Goal: Task Accomplishment & Management: Use online tool/utility

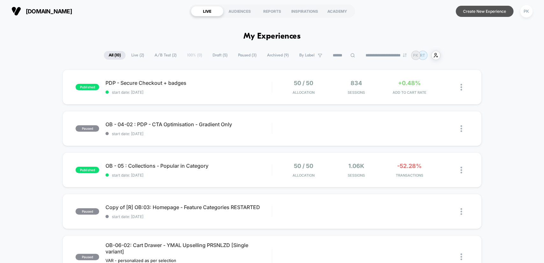
click at [495, 11] on button "Create New Experience" at bounding box center [485, 11] width 58 height 11
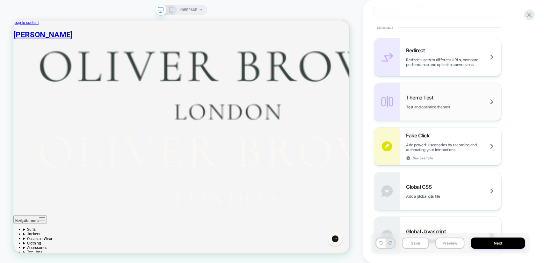
scroll to position [403, 0]
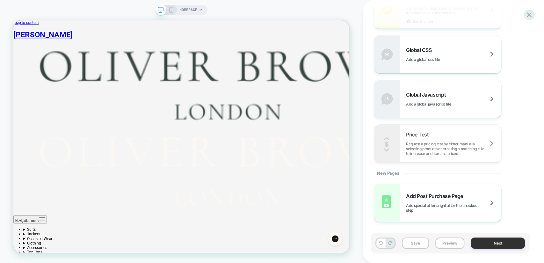
click at [492, 242] on button "Next" at bounding box center [498, 242] width 54 height 11
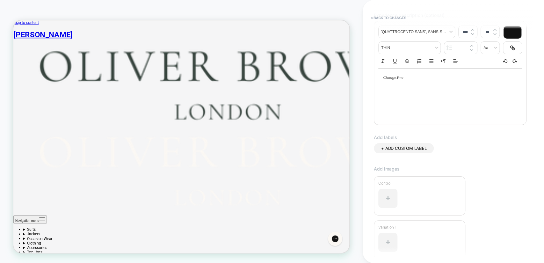
scroll to position [0, 0]
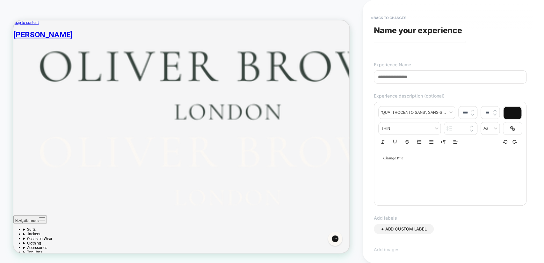
click at [408, 30] on span "Name your experience" at bounding box center [418, 30] width 88 height 10
click at [390, 27] on span "Name your experience" at bounding box center [418, 30] width 88 height 10
click at [380, 14] on button "< Back to changes" at bounding box center [388, 18] width 42 height 10
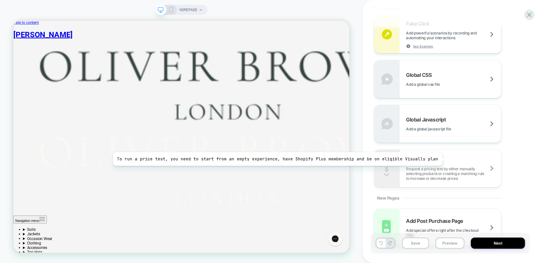
scroll to position [403, 0]
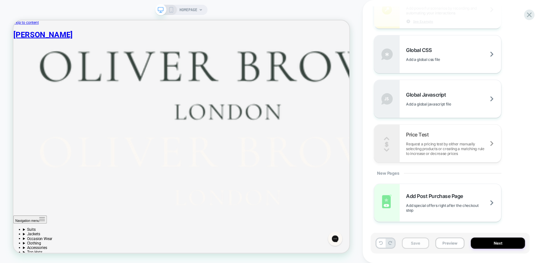
click at [427, 242] on button "Save" at bounding box center [415, 242] width 27 height 11
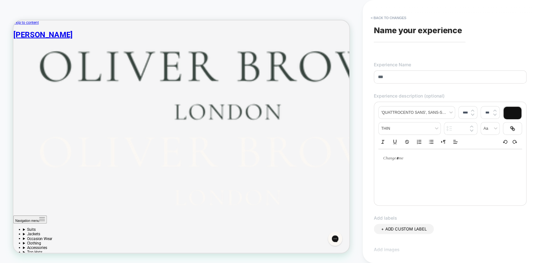
click at [443, 56] on div "**********" at bounding box center [449, 131] width 159 height 250
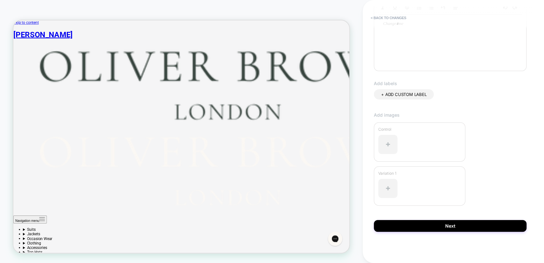
scroll to position [0, 0]
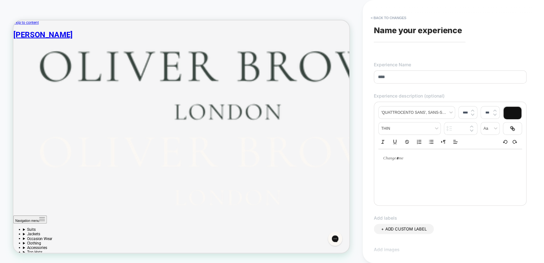
type input "****"
click at [432, 58] on div "**********" at bounding box center [449, 131] width 159 height 250
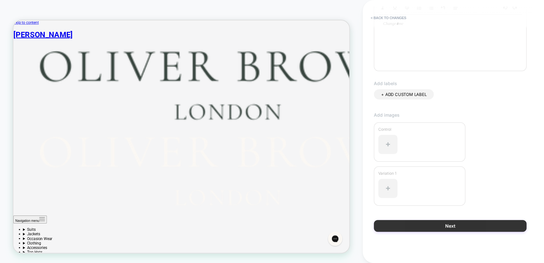
click at [444, 222] on button "Next" at bounding box center [450, 226] width 153 height 12
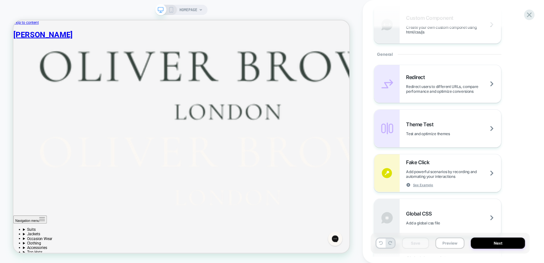
scroll to position [403, 0]
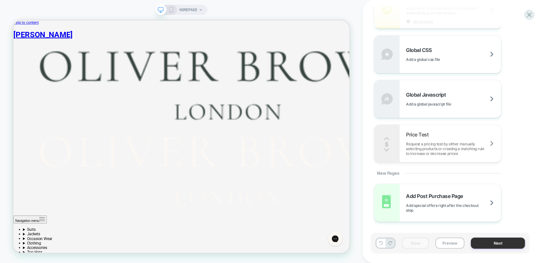
click at [503, 246] on button "Next" at bounding box center [498, 242] width 54 height 11
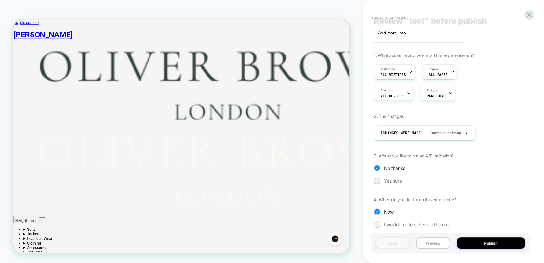
scroll to position [16, 0]
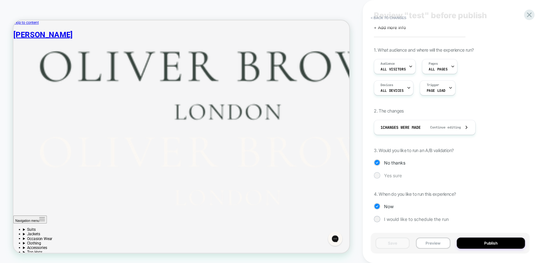
click at [397, 175] on span "Yes sure" at bounding box center [393, 175] width 18 height 5
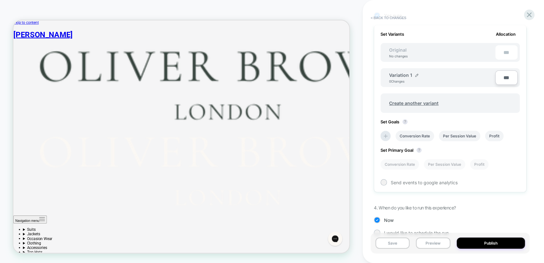
scroll to position [189, 0]
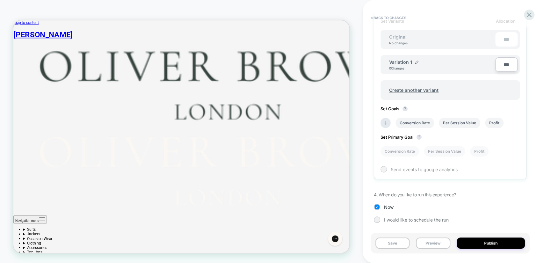
click at [411, 167] on span "Send events to google analytics" at bounding box center [424, 169] width 67 height 5
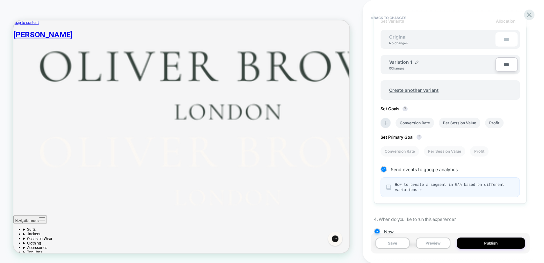
click at [408, 188] on span "How to create a segment in GA4 based on different variations >" at bounding box center [454, 187] width 119 height 10
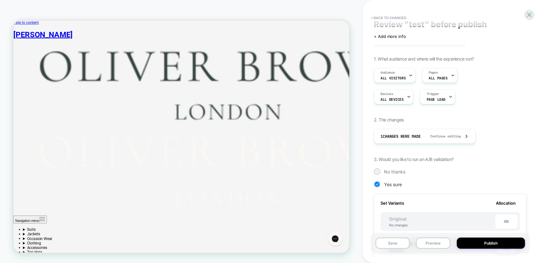
scroll to position [0, 0]
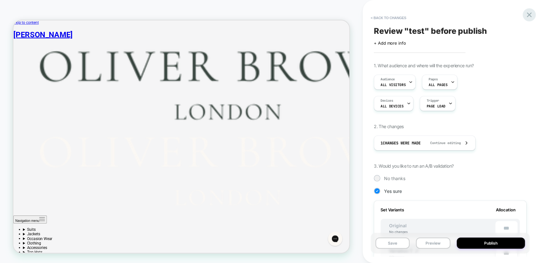
click at [526, 13] on icon at bounding box center [529, 15] width 9 height 9
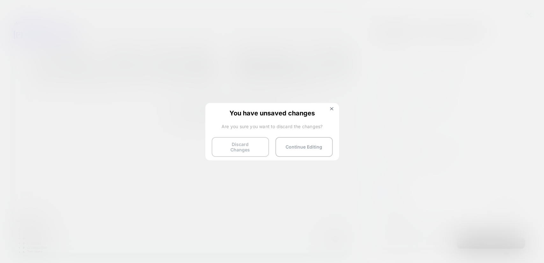
click at [252, 145] on button "Discard Changes" at bounding box center [240, 147] width 57 height 20
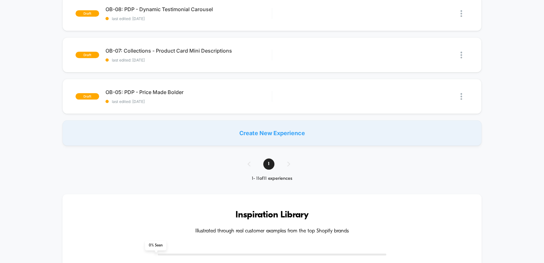
scroll to position [165, 0]
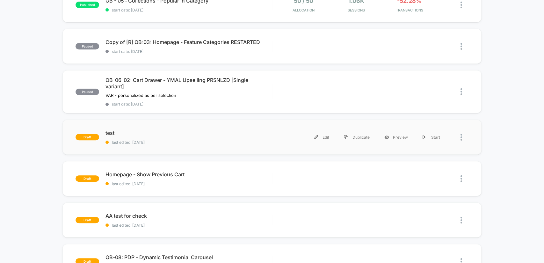
click at [460, 135] on div at bounding box center [457, 137] width 21 height 14
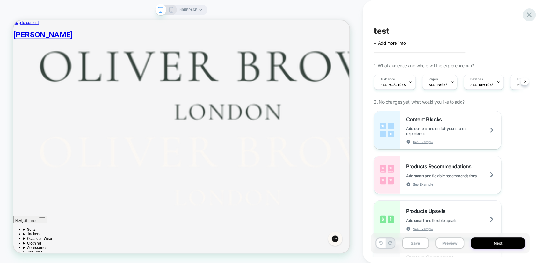
click at [530, 16] on icon at bounding box center [529, 14] width 5 height 5
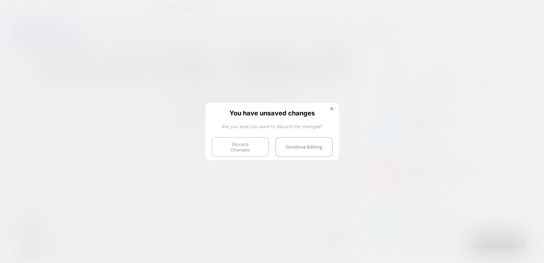
click at [249, 148] on button "Discard Changes" at bounding box center [240, 147] width 57 height 20
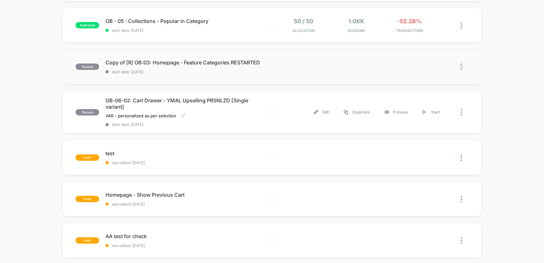
scroll to position [165, 0]
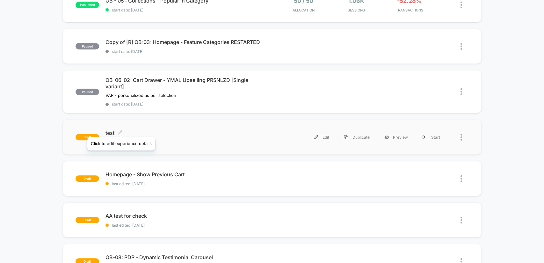
click at [121, 130] on icon at bounding box center [120, 132] width 5 height 5
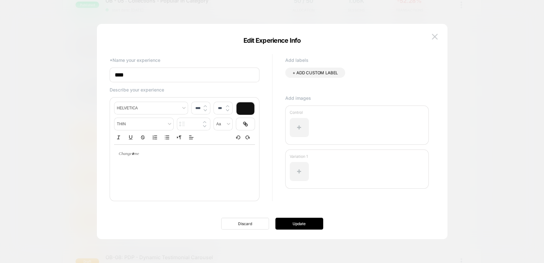
click at [255, 227] on button "Discard" at bounding box center [245, 224] width 48 height 12
